Goal: Transaction & Acquisition: Purchase product/service

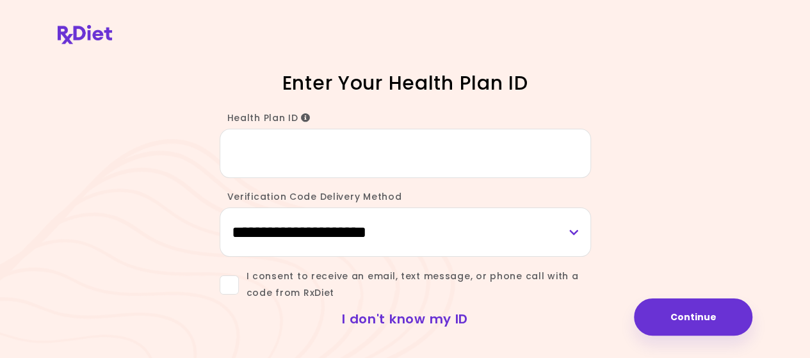
click at [422, 318] on link "I don't know my ID" at bounding box center [405, 319] width 126 height 18
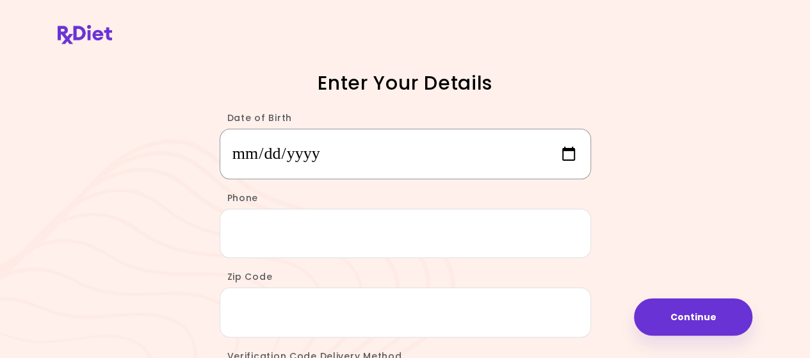
click at [264, 145] on input "Date of Birth" at bounding box center [405, 154] width 371 height 51
type input "**********"
click at [250, 240] on input "Phone" at bounding box center [405, 233] width 371 height 49
type input "**********"
type input "*****"
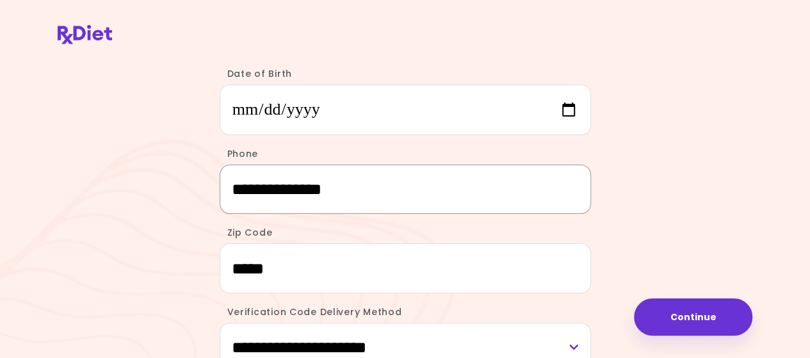
scroll to position [128, 0]
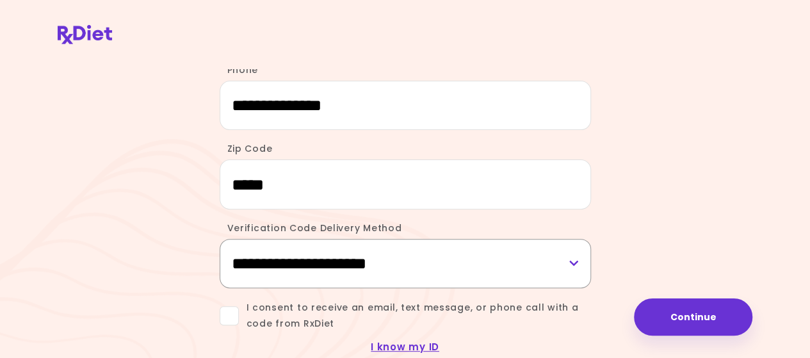
click at [573, 259] on select "**********" at bounding box center [405, 263] width 371 height 49
select select "*****"
click at [220, 239] on select "**********" at bounding box center [405, 263] width 371 height 49
click at [236, 313] on span at bounding box center [229, 315] width 19 height 19
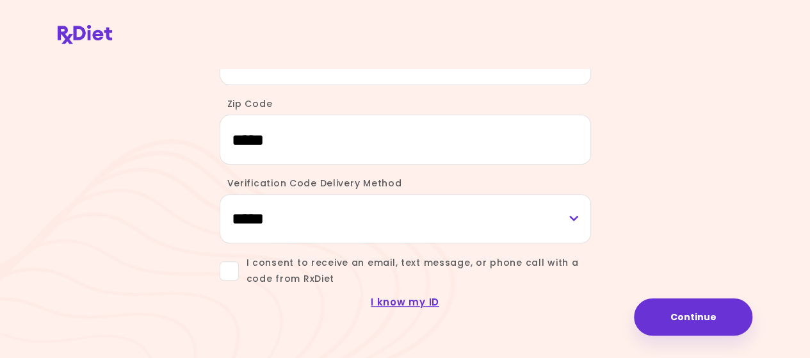
scroll to position [192, 0]
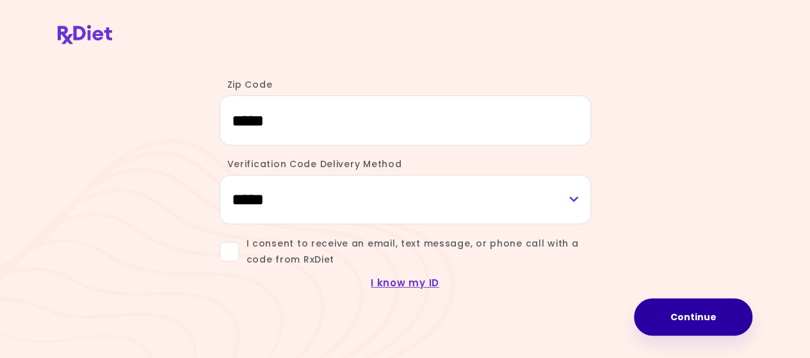
click at [682, 322] on button "Continue" at bounding box center [693, 316] width 118 height 37
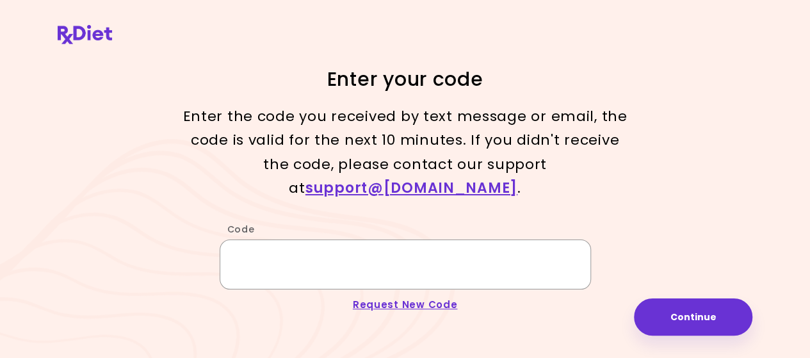
click at [268, 239] on input "Code" at bounding box center [405, 263] width 371 height 49
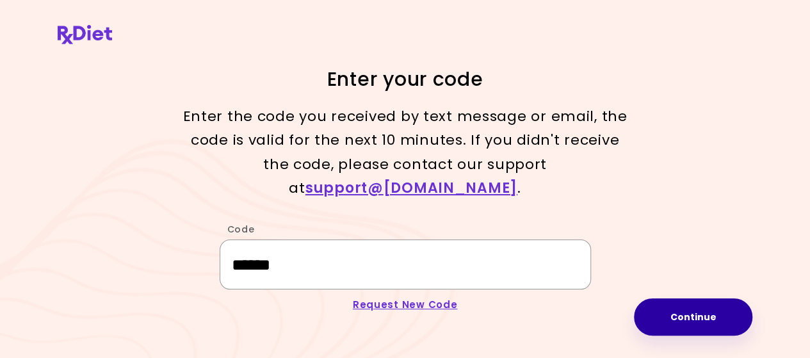
type input "******"
click at [690, 319] on button "Continue" at bounding box center [693, 316] width 118 height 37
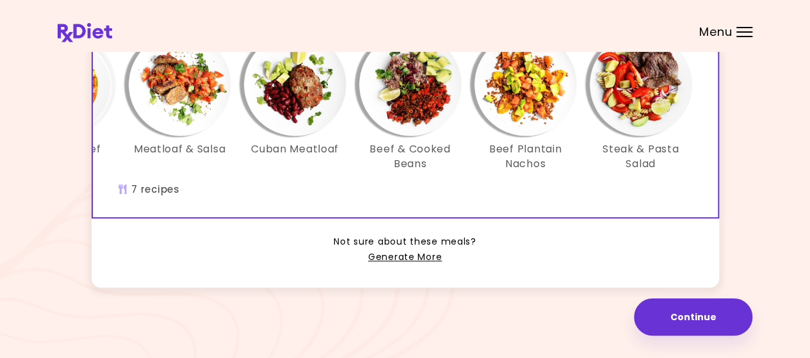
scroll to position [394, 0]
click at [406, 254] on link "Generate More" at bounding box center [405, 257] width 74 height 15
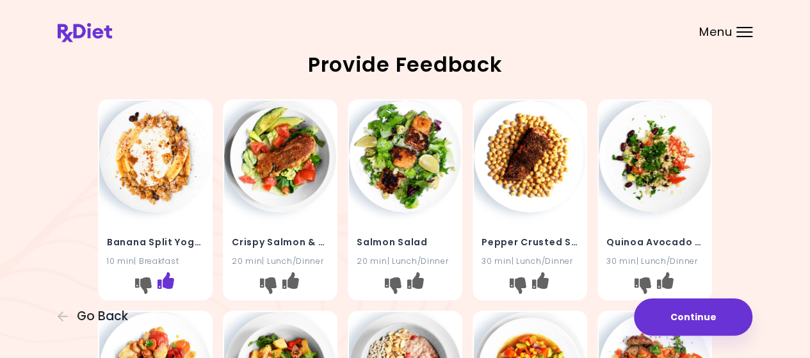
click at [163, 285] on icon "I like this recipe" at bounding box center [165, 280] width 17 height 17
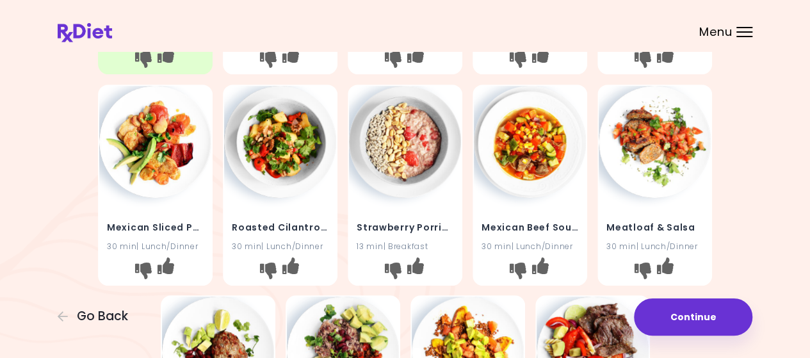
scroll to position [256, 0]
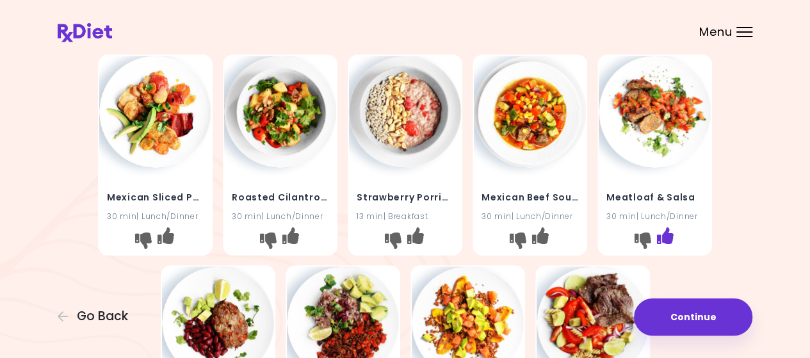
click at [668, 237] on icon "I like this recipe" at bounding box center [665, 235] width 17 height 17
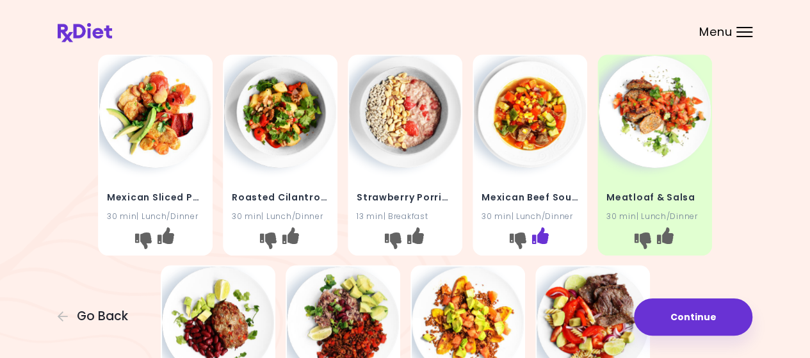
click at [540, 236] on icon "I like this recipe" at bounding box center [540, 235] width 17 height 17
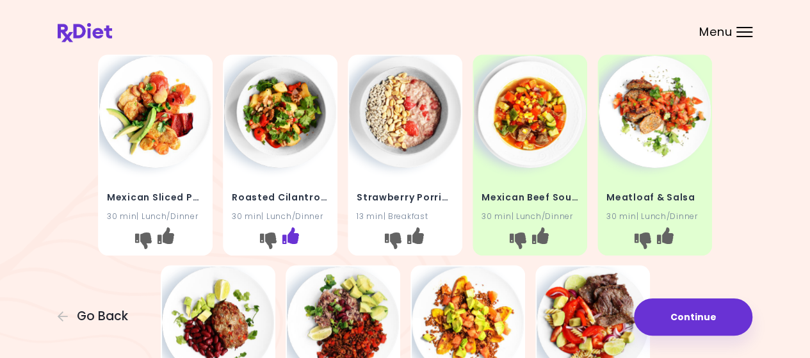
click at [295, 237] on icon "I like this recipe" at bounding box center [290, 235] width 17 height 17
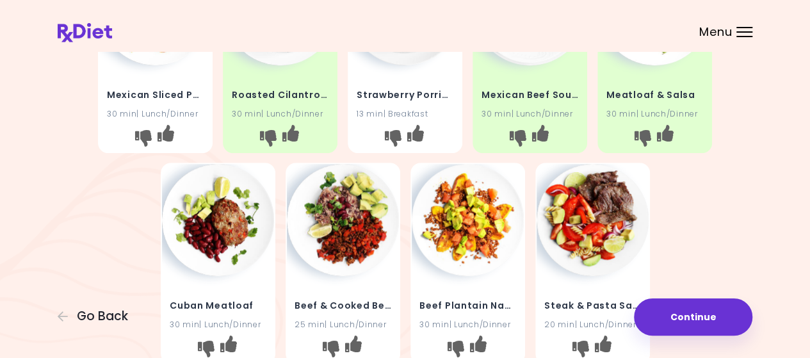
scroll to position [384, 0]
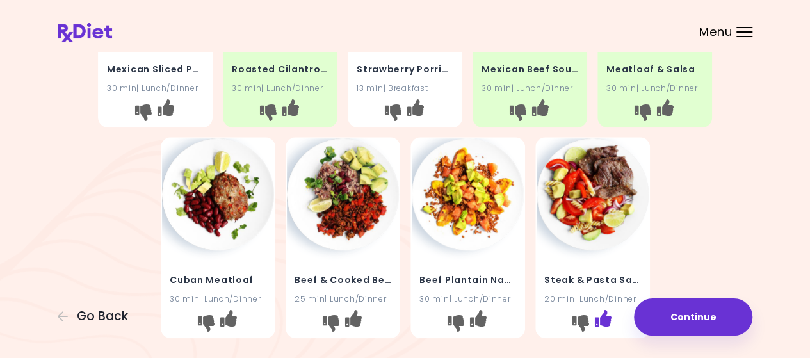
click at [606, 324] on icon "I like this recipe" at bounding box center [602, 318] width 17 height 17
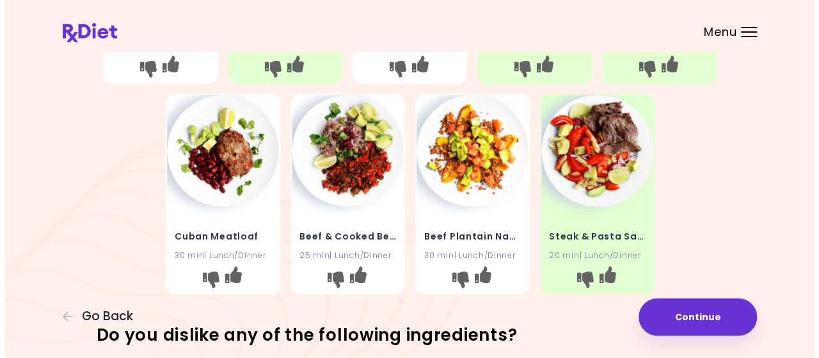
scroll to position [415, 0]
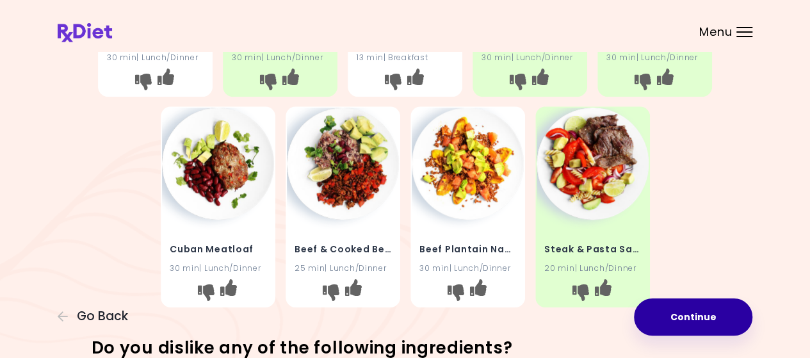
click at [699, 316] on button "Continue" at bounding box center [693, 316] width 118 height 37
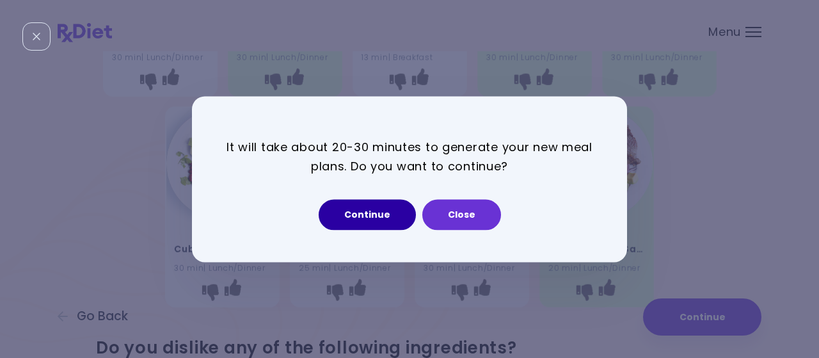
click at [352, 222] on button "Continue" at bounding box center [367, 214] width 97 height 31
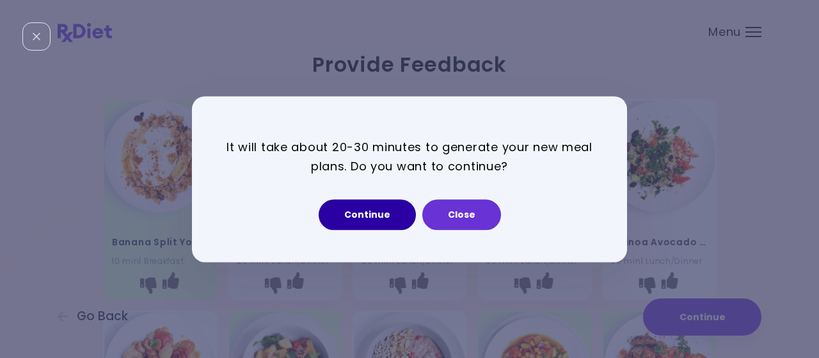
select select "*"
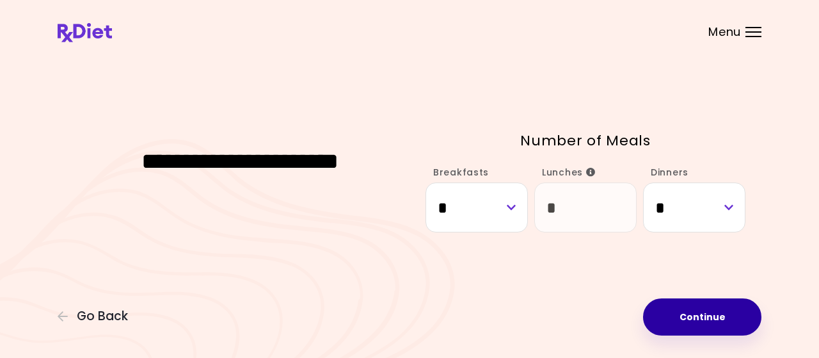
click at [724, 312] on button "Continue" at bounding box center [702, 316] width 118 height 37
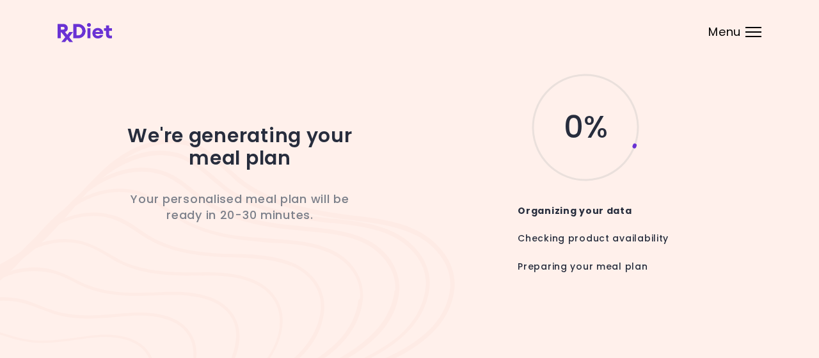
click at [727, 33] on span "Menu" at bounding box center [724, 32] width 33 height 12
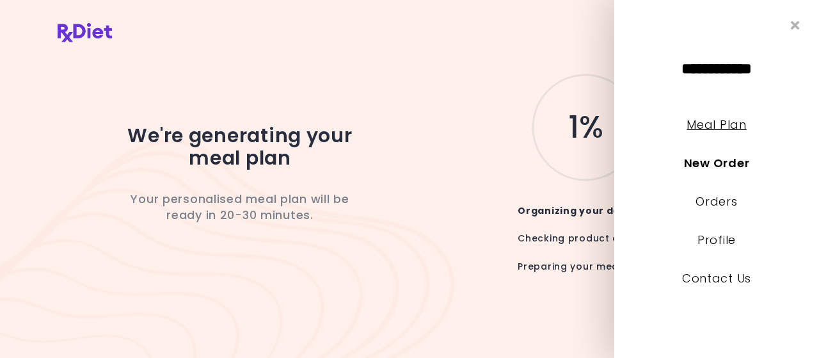
click at [716, 124] on link "Meal Plan" at bounding box center [717, 124] width 60 height 16
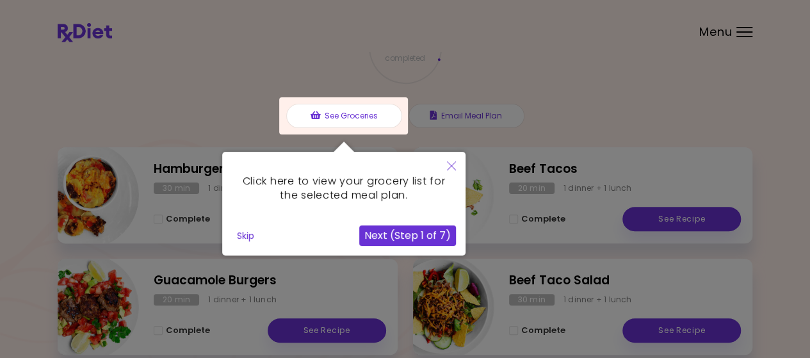
scroll to position [128, 0]
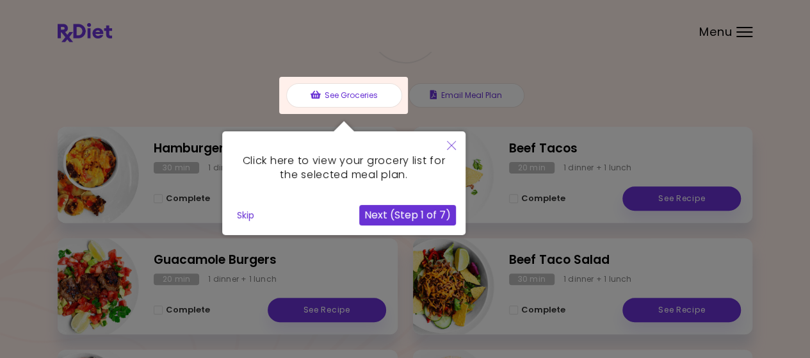
click at [453, 147] on icon "Close" at bounding box center [451, 145] width 9 height 9
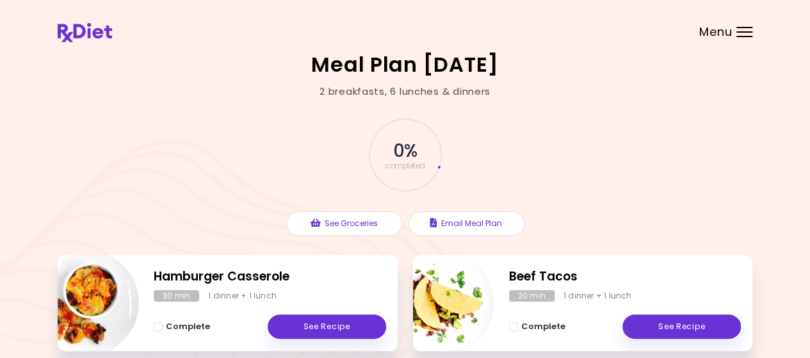
click at [708, 31] on span "Menu" at bounding box center [715, 32] width 33 height 12
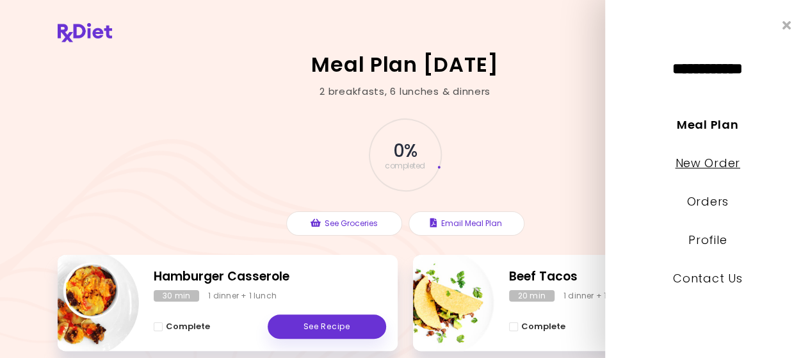
click at [711, 164] on link "New Order" at bounding box center [707, 163] width 65 height 16
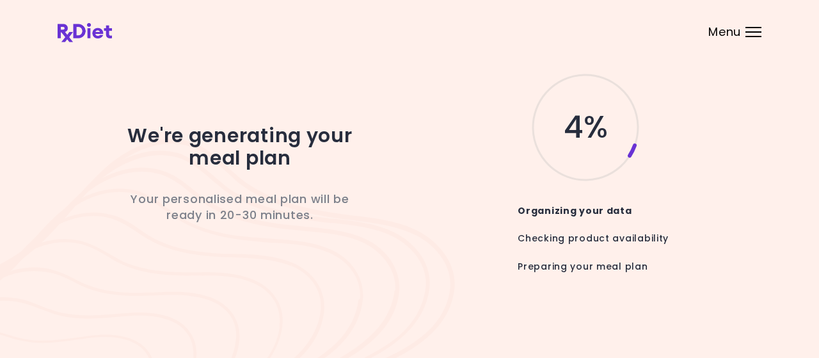
click at [722, 28] on span "Menu" at bounding box center [724, 32] width 33 height 12
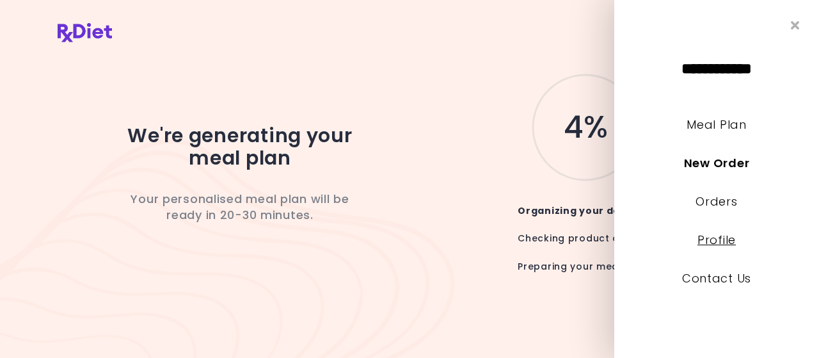
click at [710, 245] on link "Profile" at bounding box center [717, 240] width 38 height 16
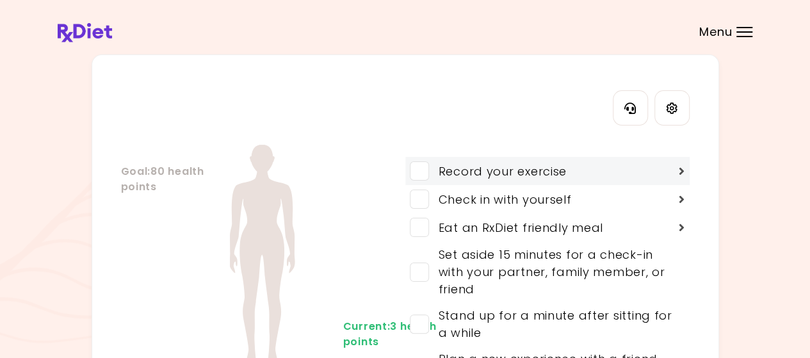
click at [680, 168] on icon at bounding box center [681, 171] width 6 height 12
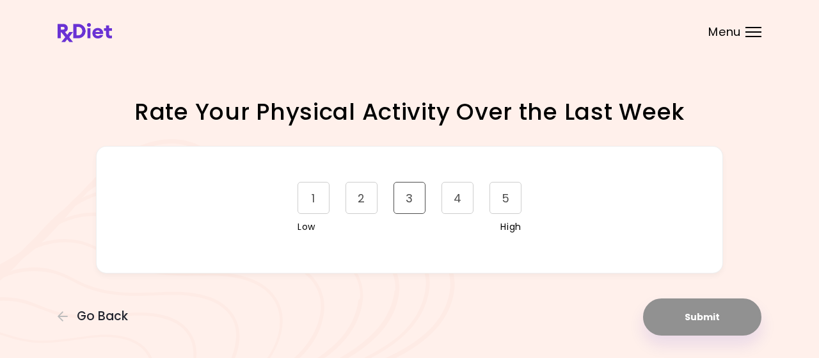
click at [405, 192] on div "3" at bounding box center [410, 198] width 32 height 32
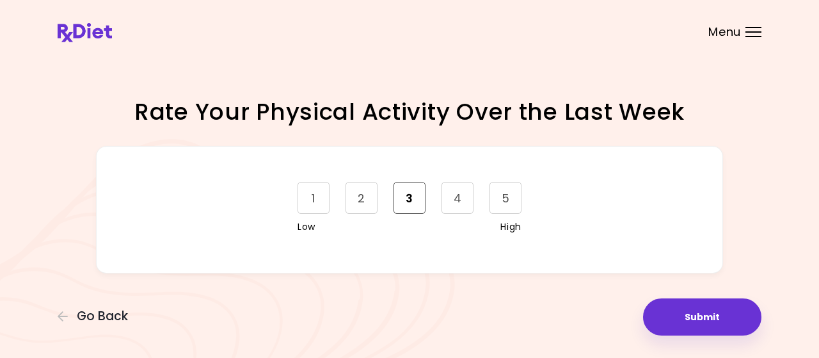
click at [417, 196] on div "3" at bounding box center [410, 198] width 32 height 32
click at [409, 200] on div "3" at bounding box center [410, 198] width 32 height 32
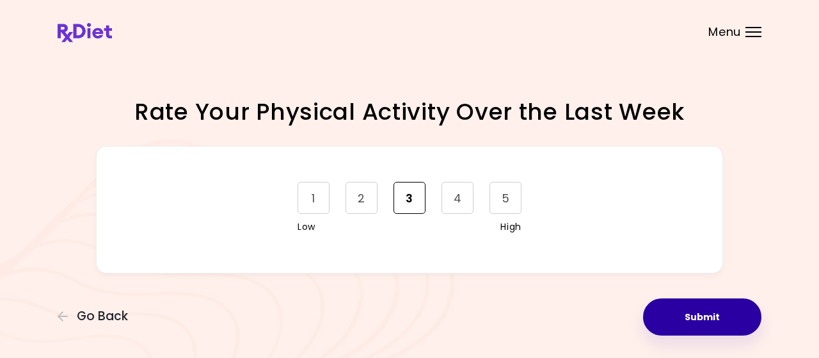
click at [705, 322] on button "Submit" at bounding box center [702, 316] width 118 height 37
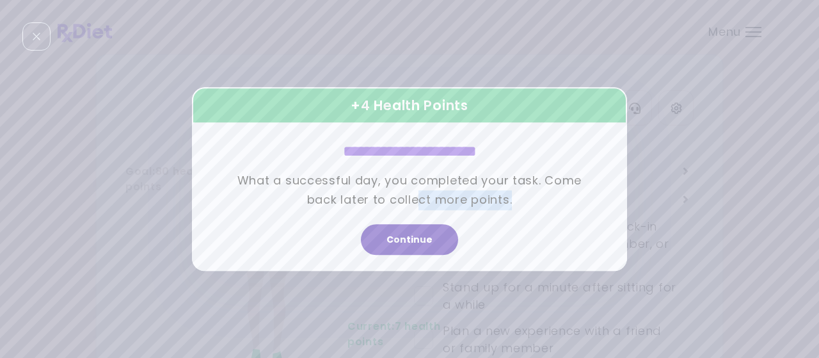
drag, startPoint x: 422, startPoint y: 217, endPoint x: 424, endPoint y: 241, distance: 23.8
click at [422, 232] on div "**********" at bounding box center [409, 179] width 435 height 184
drag, startPoint x: 492, startPoint y: 215, endPoint x: 483, endPoint y: 214, distance: 9.0
click at [493, 214] on div "**********" at bounding box center [409, 179] width 371 height 120
click at [408, 240] on button "Continue" at bounding box center [409, 239] width 97 height 31
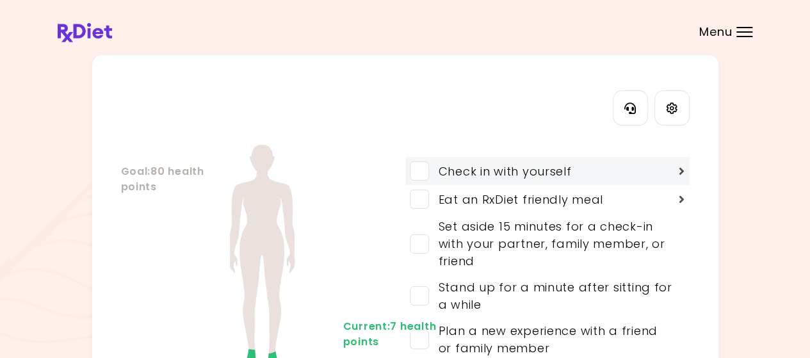
click at [685, 171] on div "Check in with yourself" at bounding box center [547, 171] width 284 height 28
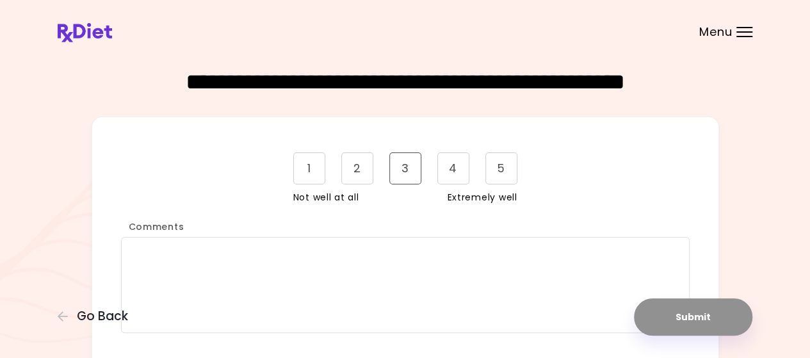
click at [405, 169] on div "3" at bounding box center [405, 168] width 32 height 32
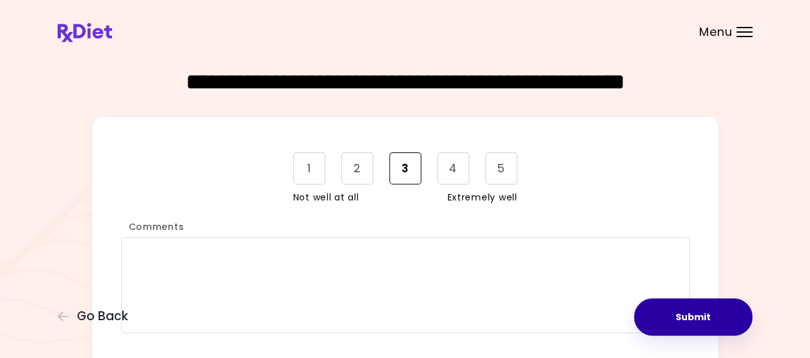
click at [699, 314] on button "Submit" at bounding box center [693, 316] width 118 height 37
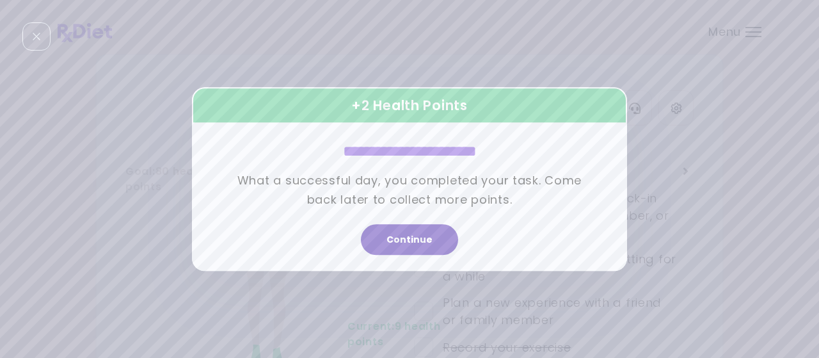
click at [414, 248] on button "Continue" at bounding box center [409, 239] width 97 height 31
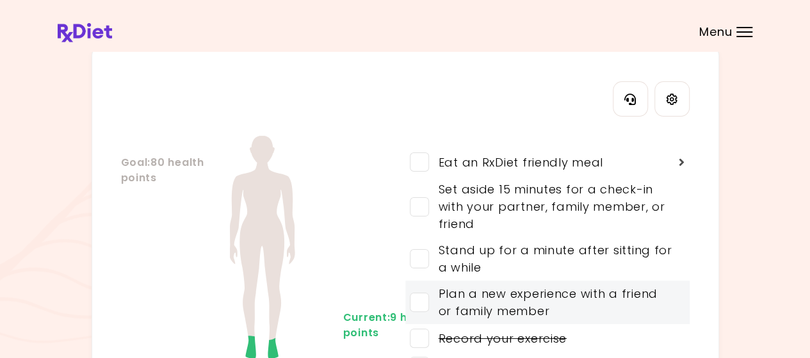
scroll to position [64, 0]
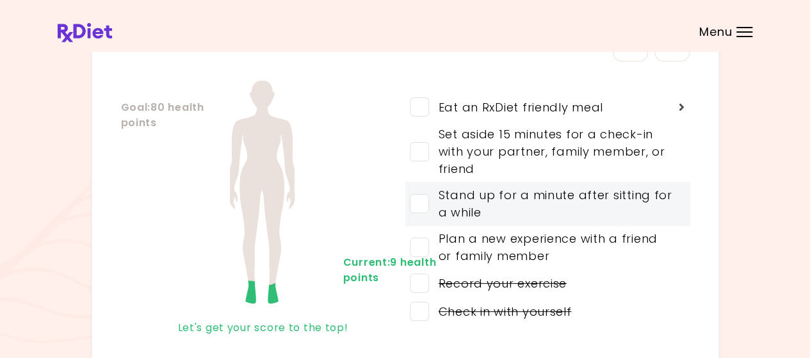
click at [424, 201] on span at bounding box center [419, 203] width 19 height 19
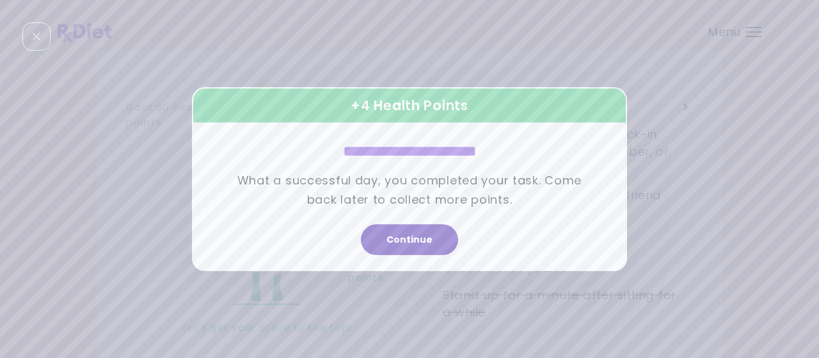
click at [417, 235] on button "Continue" at bounding box center [409, 239] width 97 height 31
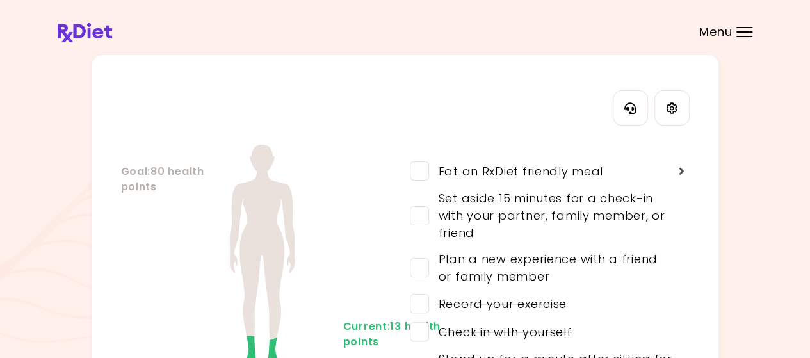
scroll to position [0, 0]
click at [712, 35] on span "Menu" at bounding box center [715, 32] width 33 height 12
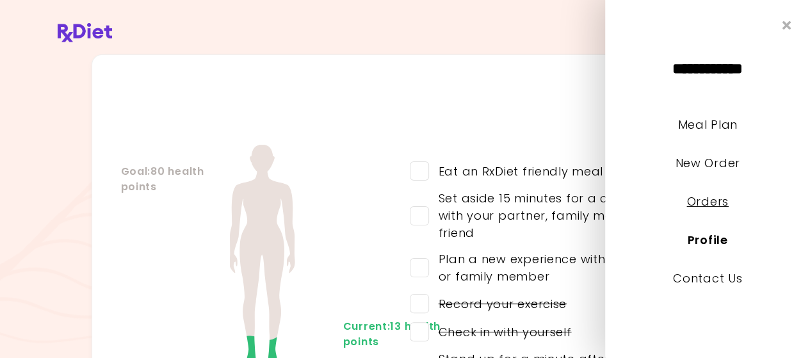
click at [694, 202] on link "Orders" at bounding box center [707, 201] width 42 height 16
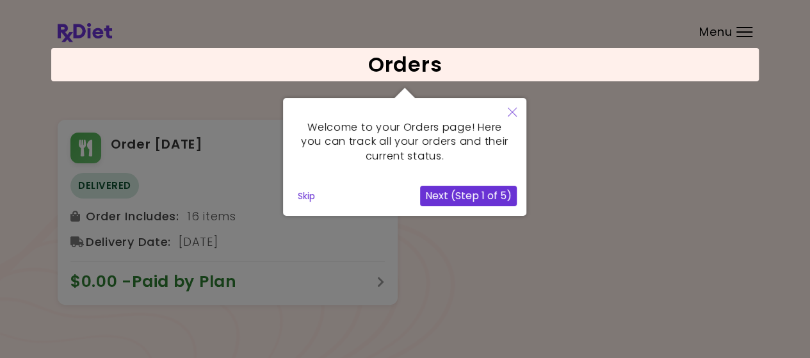
click at [374, 278] on div at bounding box center [405, 179] width 810 height 359
click at [372, 281] on div at bounding box center [405, 179] width 810 height 359
click at [513, 112] on icon "Close" at bounding box center [512, 112] width 9 height 9
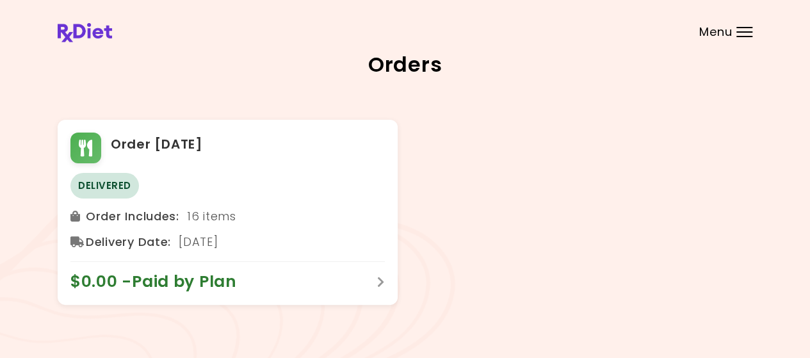
click at [717, 34] on span "Menu" at bounding box center [715, 32] width 33 height 12
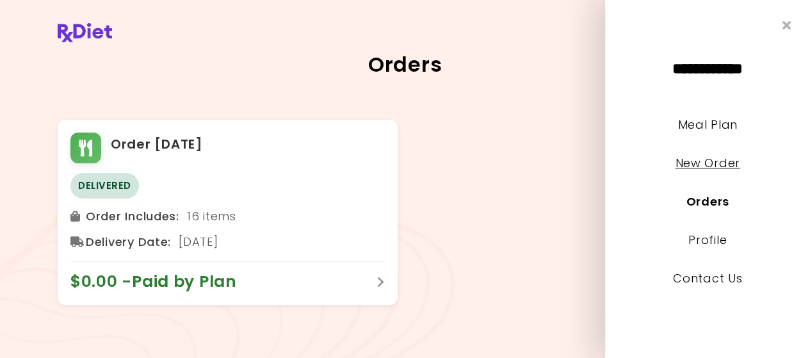
click at [685, 160] on link "New Order" at bounding box center [707, 163] width 65 height 16
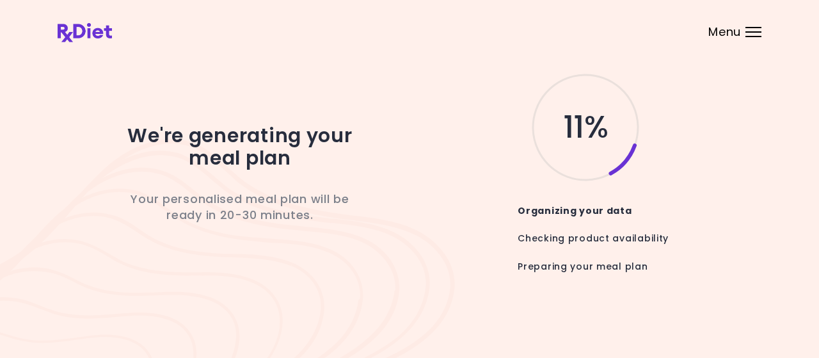
click at [733, 28] on span "Menu" at bounding box center [724, 32] width 33 height 12
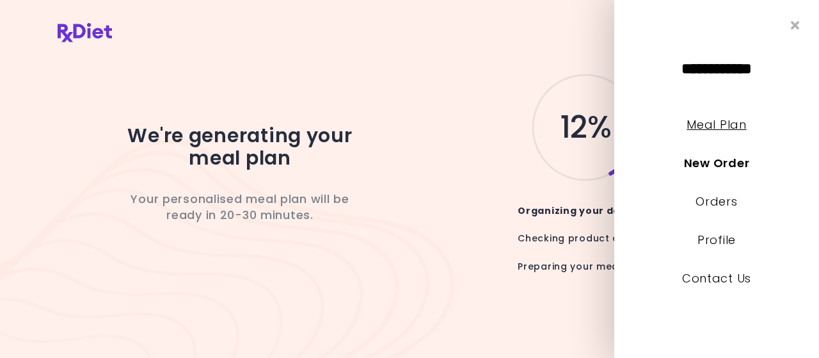
click at [717, 126] on link "Meal Plan" at bounding box center [717, 124] width 60 height 16
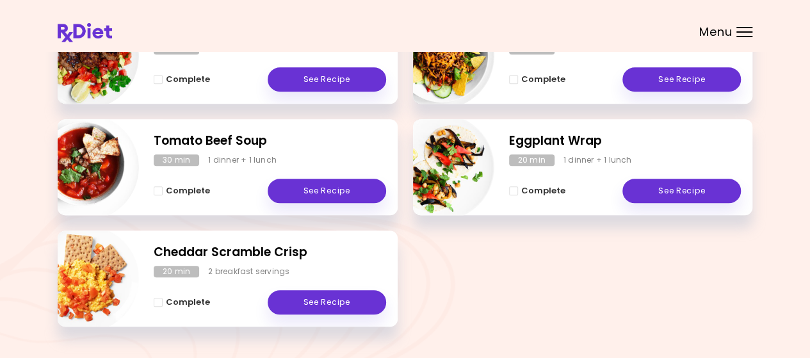
scroll to position [397, 0]
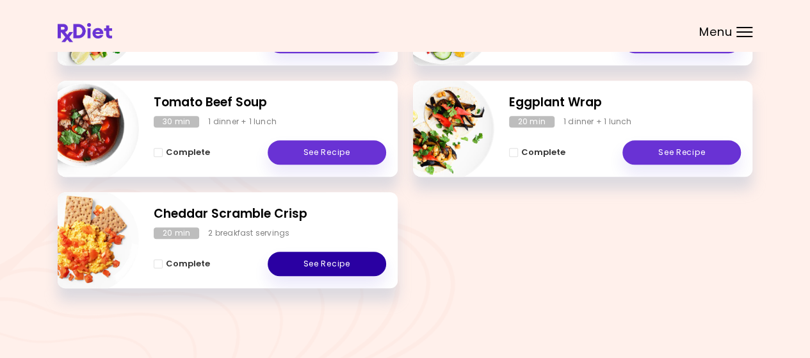
click at [323, 264] on link "See Recipe" at bounding box center [327, 264] width 118 height 24
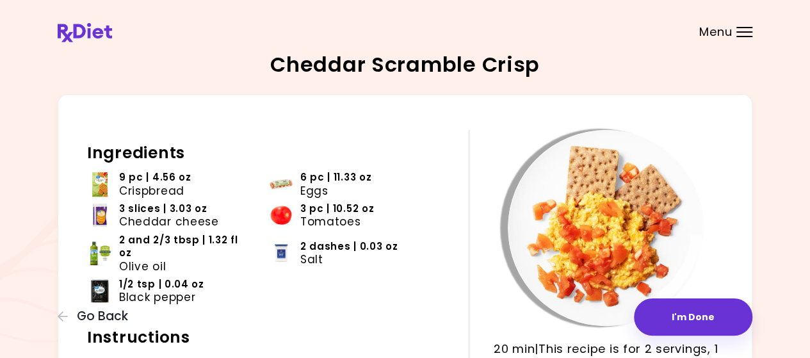
click at [724, 34] on span "Menu" at bounding box center [715, 32] width 33 height 12
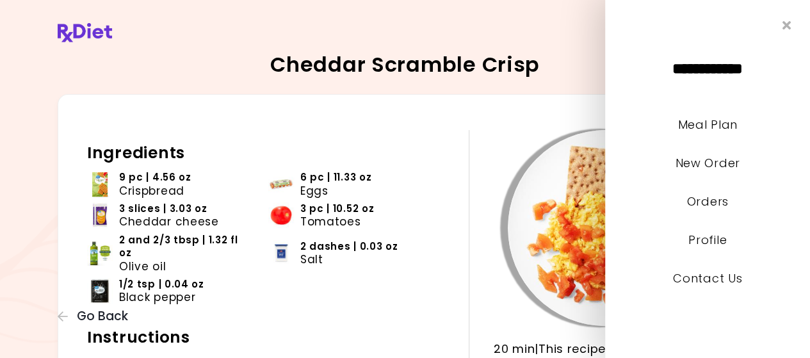
click at [709, 132] on li "Meal Plan" at bounding box center [707, 134] width 205 height 38
click at [689, 126] on link "Meal Plan" at bounding box center [707, 124] width 60 height 16
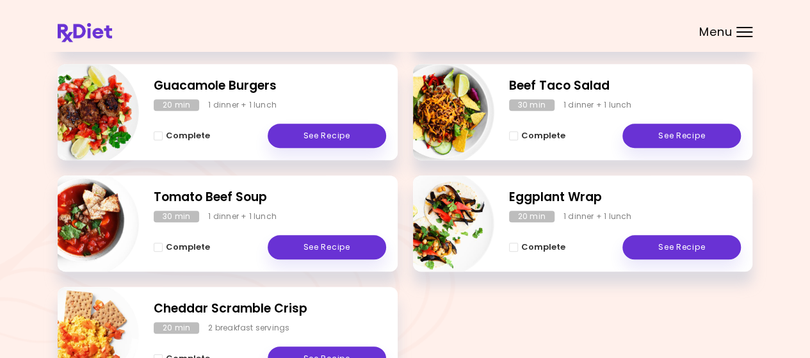
scroll to position [320, 0]
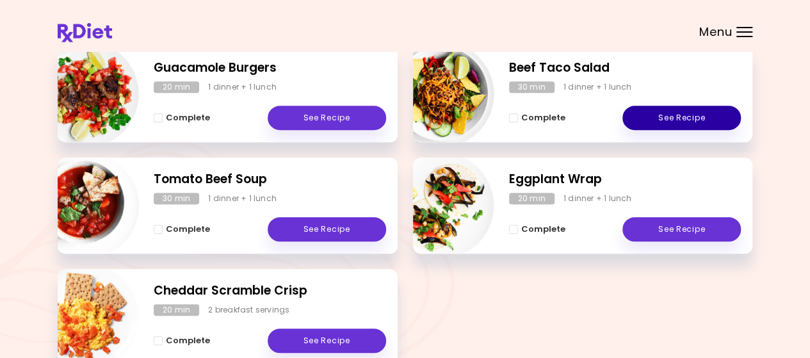
click at [694, 117] on link "See Recipe" at bounding box center [681, 118] width 118 height 24
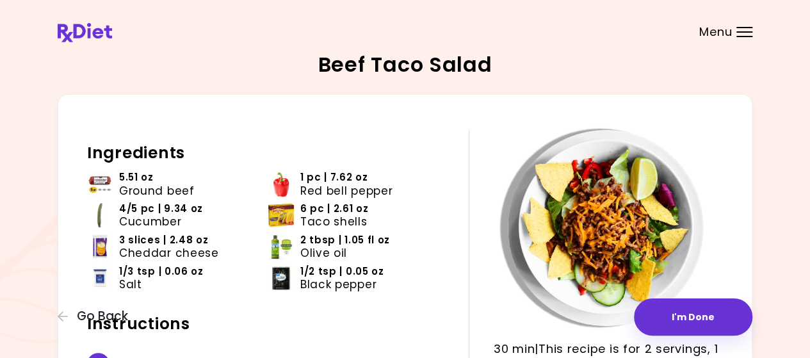
click at [719, 32] on span "Menu" at bounding box center [715, 32] width 33 height 12
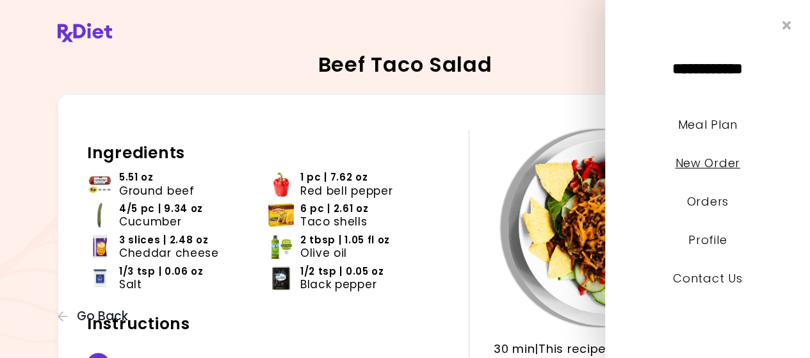
click at [714, 162] on link "New Order" at bounding box center [707, 163] width 65 height 16
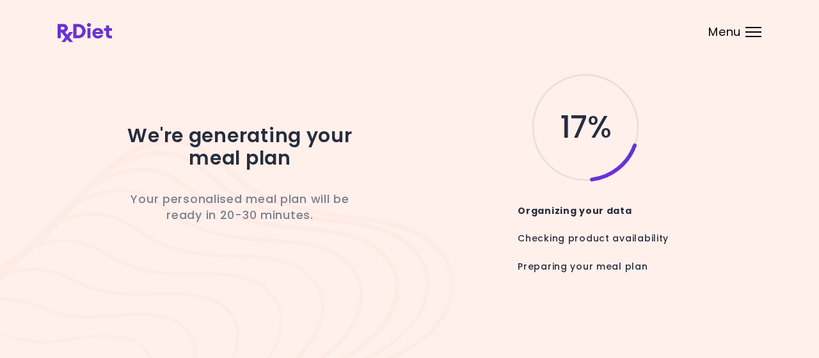
click at [733, 29] on span "Menu" at bounding box center [724, 32] width 33 height 12
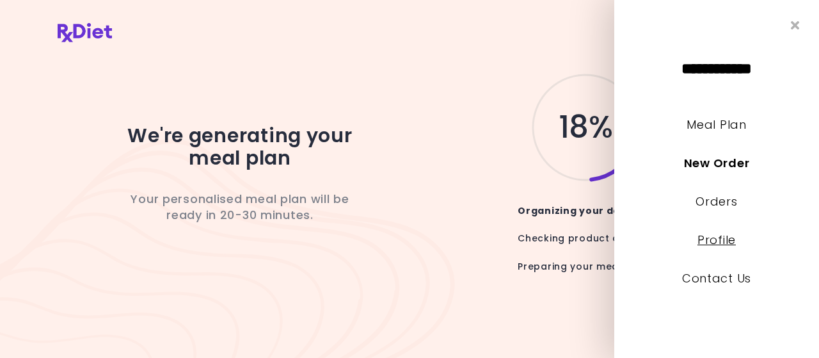
click at [722, 239] on link "Profile" at bounding box center [717, 240] width 38 height 16
